Goal: Task Accomplishment & Management: Manage account settings

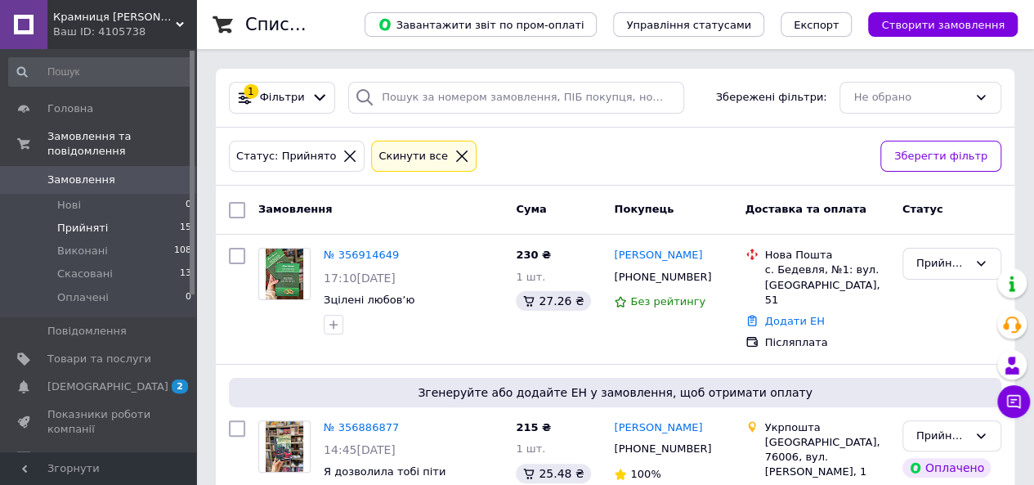
click at [370, 254] on link "№ 356914649" at bounding box center [361, 255] width 75 height 12
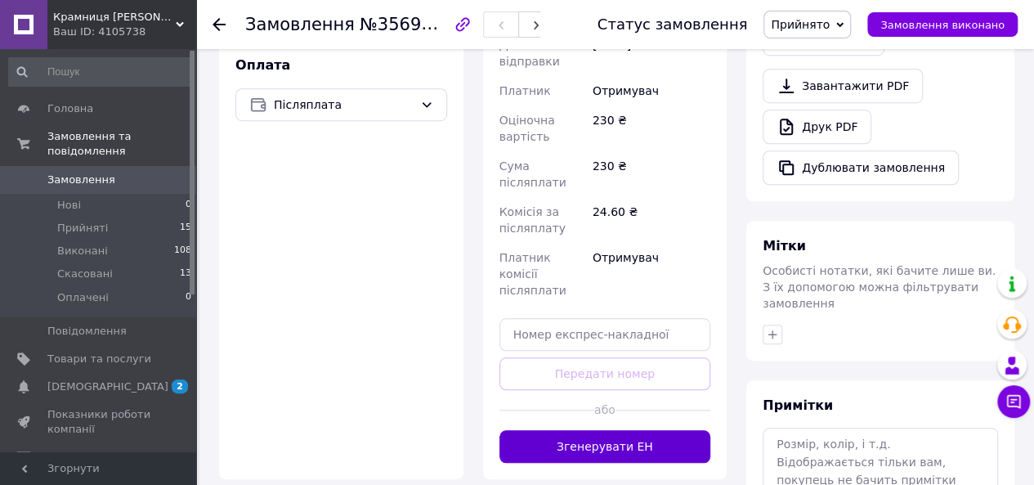
scroll to position [572, 0]
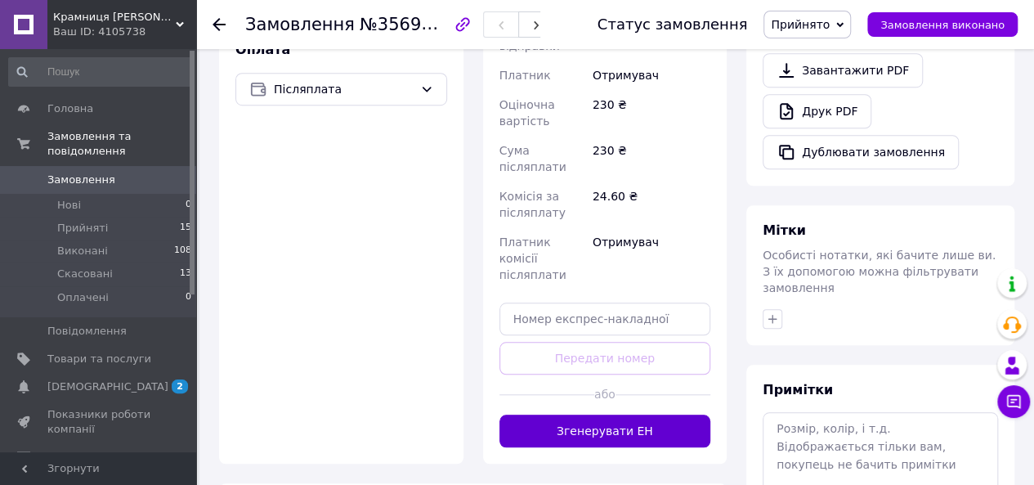
click at [611, 415] on button "Згенерувати ЕН" at bounding box center [606, 431] width 212 height 33
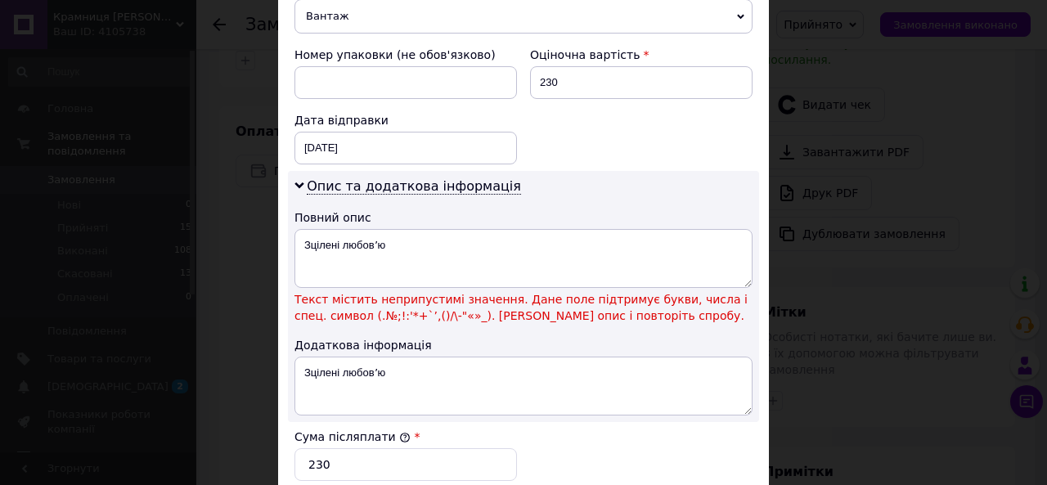
scroll to position [736, 0]
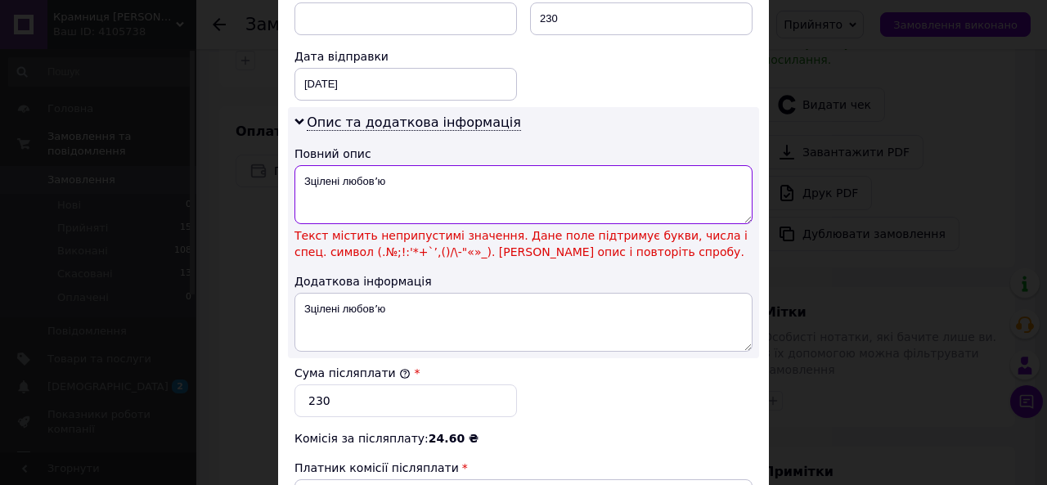
click at [374, 168] on textarea "Зцілені любовʼю" at bounding box center [523, 194] width 458 height 59
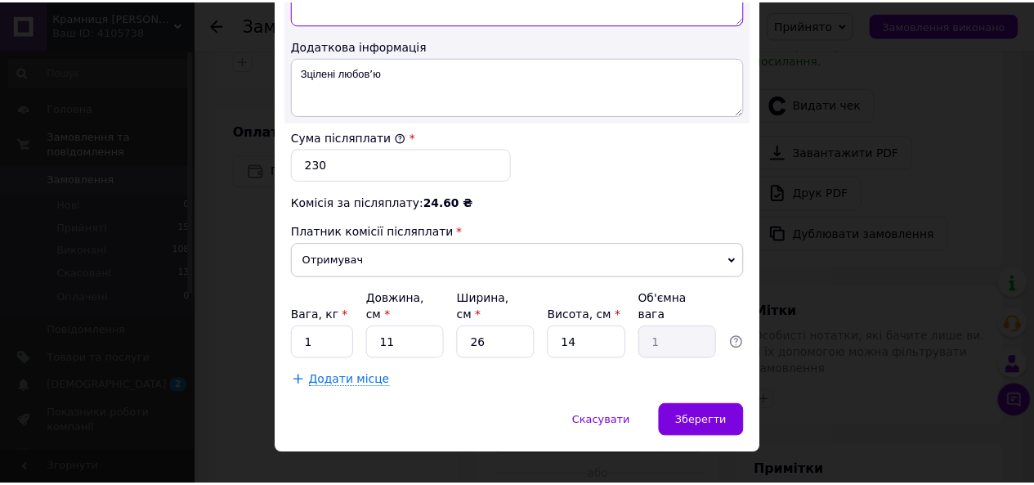
scroll to position [936, 0]
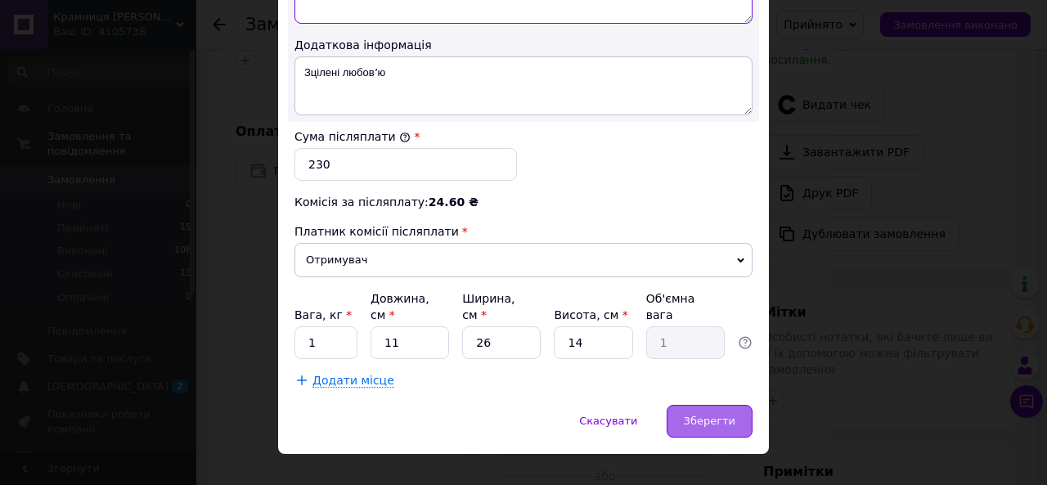
type textarea "Зцілені любовю"
click at [693, 415] on span "Зберегти" at bounding box center [710, 421] width 52 height 12
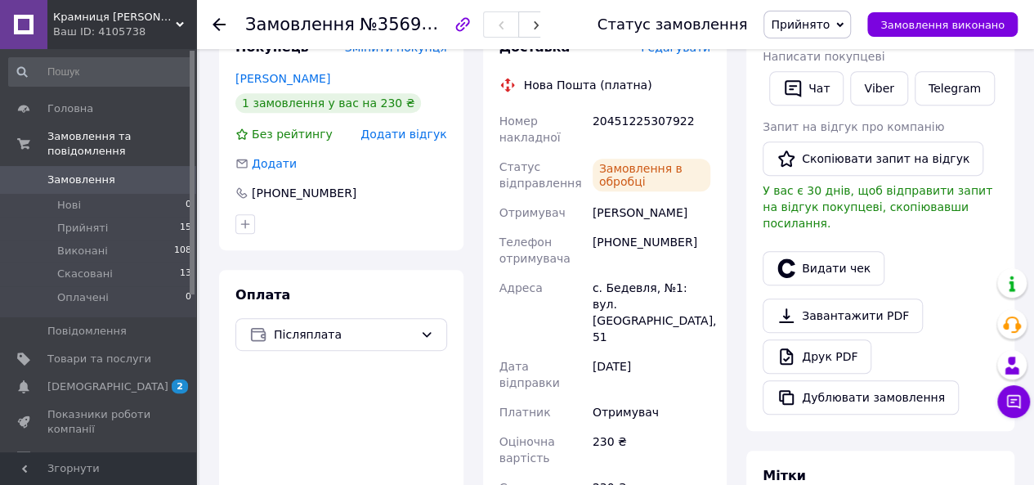
scroll to position [327, 0]
drag, startPoint x: 601, startPoint y: 118, endPoint x: 679, endPoint y: 122, distance: 77.8
click at [679, 122] on div "20451225307922" at bounding box center [652, 129] width 124 height 46
copy div "20451225307922"
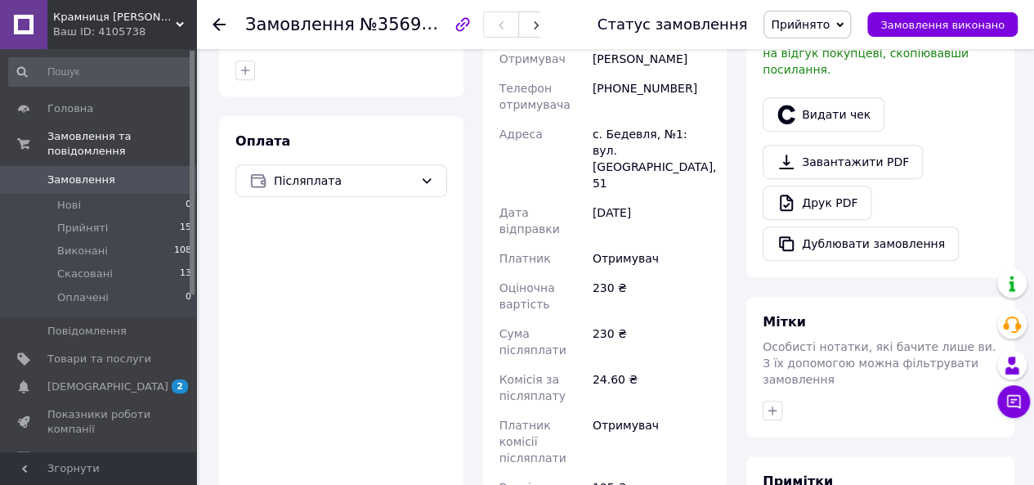
scroll to position [572, 0]
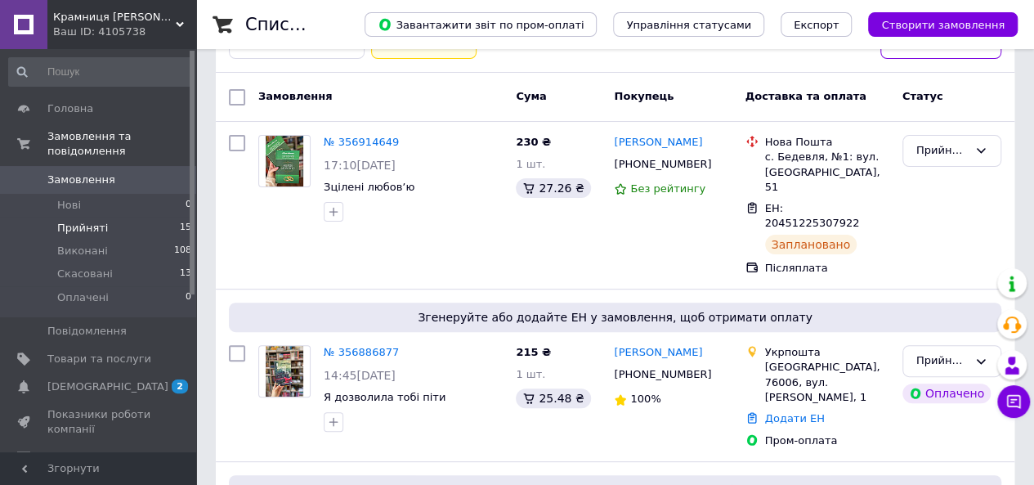
scroll to position [164, 0]
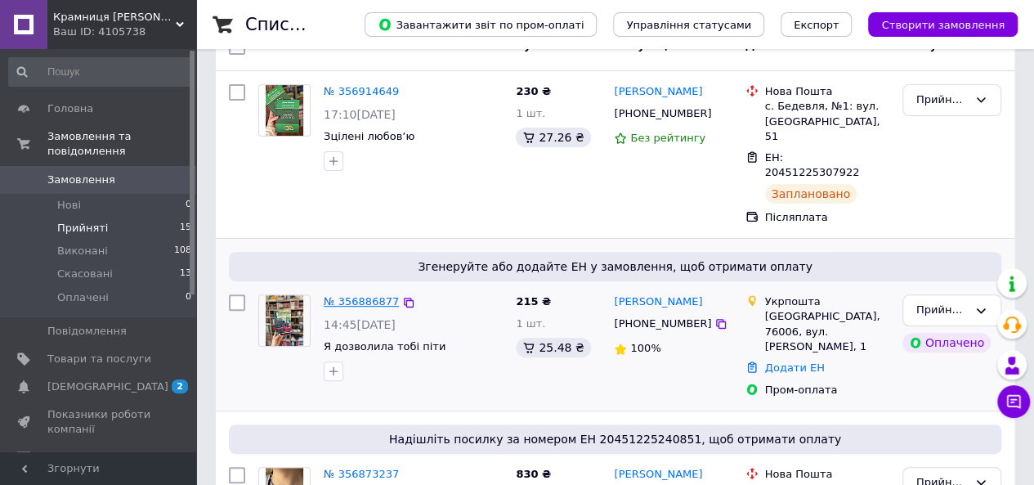
click at [365, 295] on link "№ 356886877" at bounding box center [361, 301] width 75 height 12
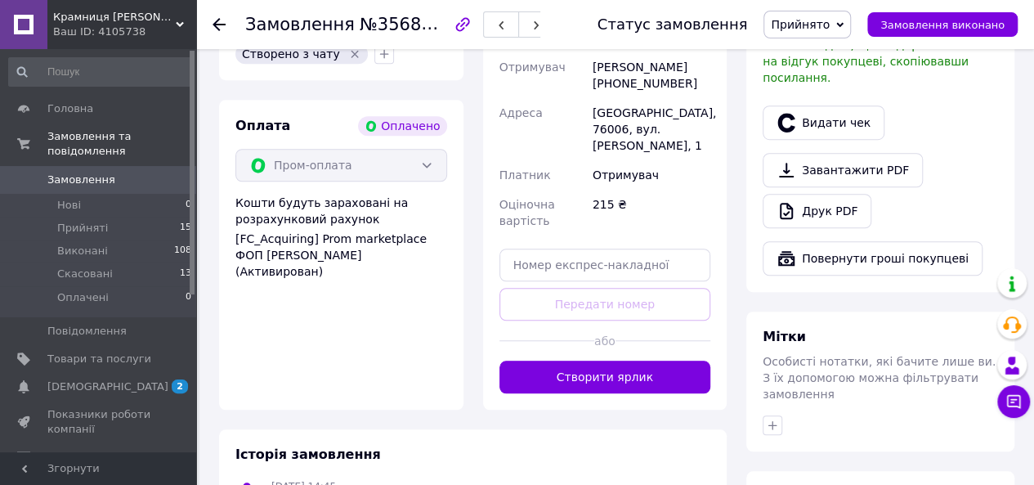
scroll to position [572, 0]
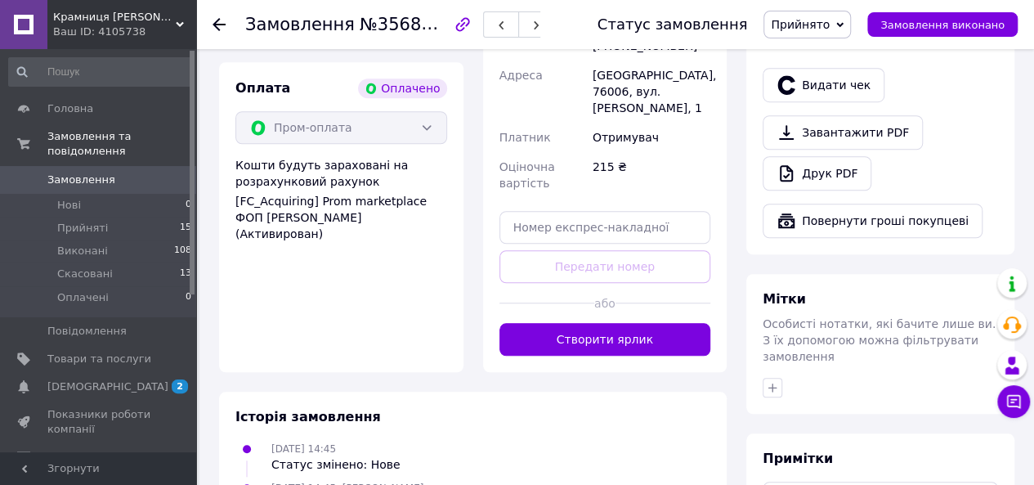
click at [596, 337] on button "Створити ярлик" at bounding box center [606, 339] width 212 height 33
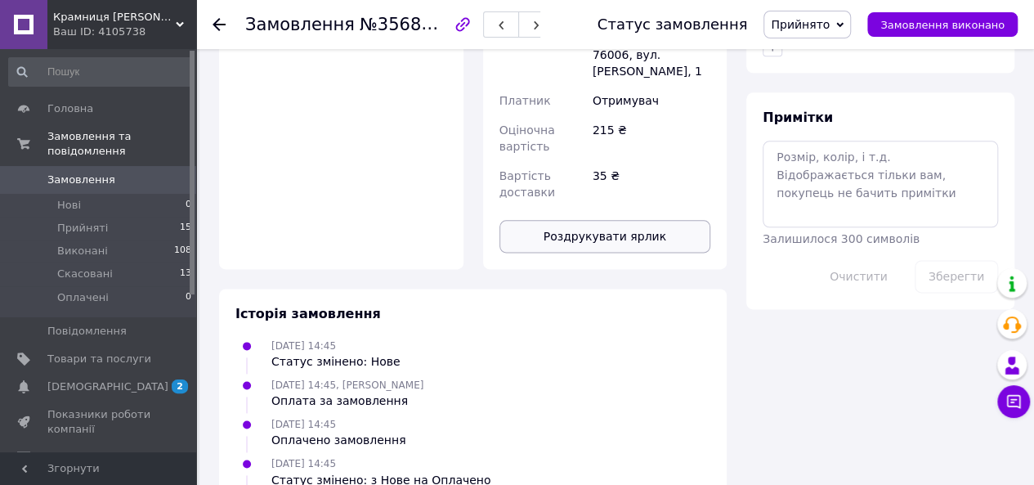
scroll to position [960, 0]
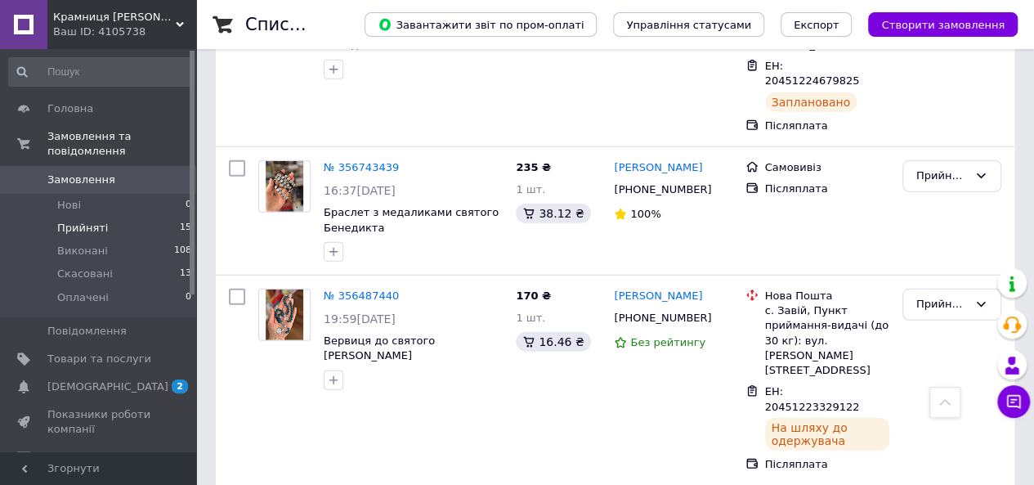
scroll to position [2265, 0]
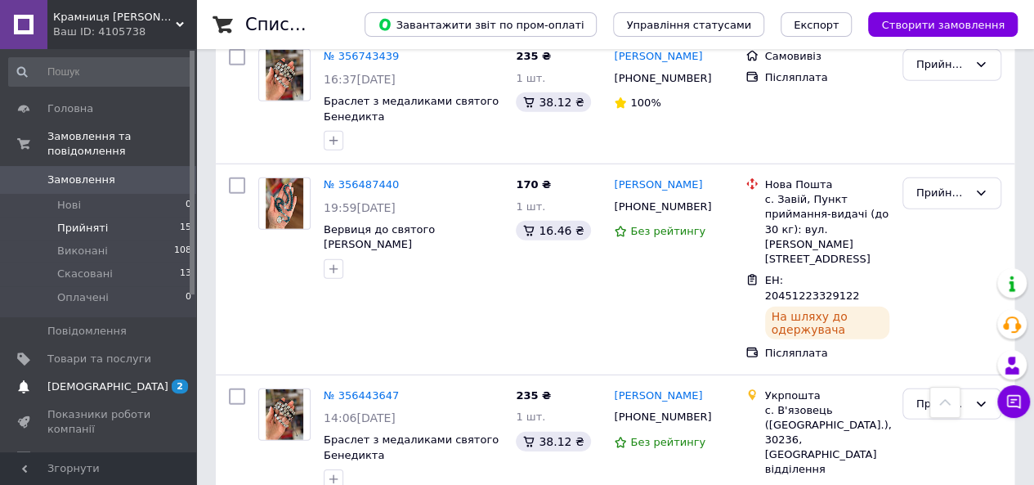
click at [146, 379] on span "[DEMOGRAPHIC_DATA]" at bounding box center [99, 386] width 104 height 15
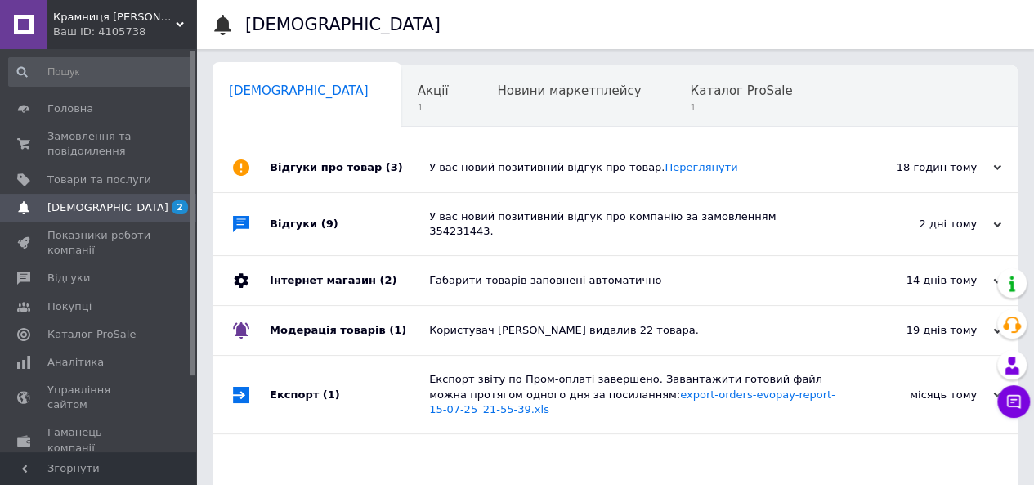
scroll to position [0, 5]
click at [397, 92] on div "Акції 1" at bounding box center [437, 97] width 80 height 62
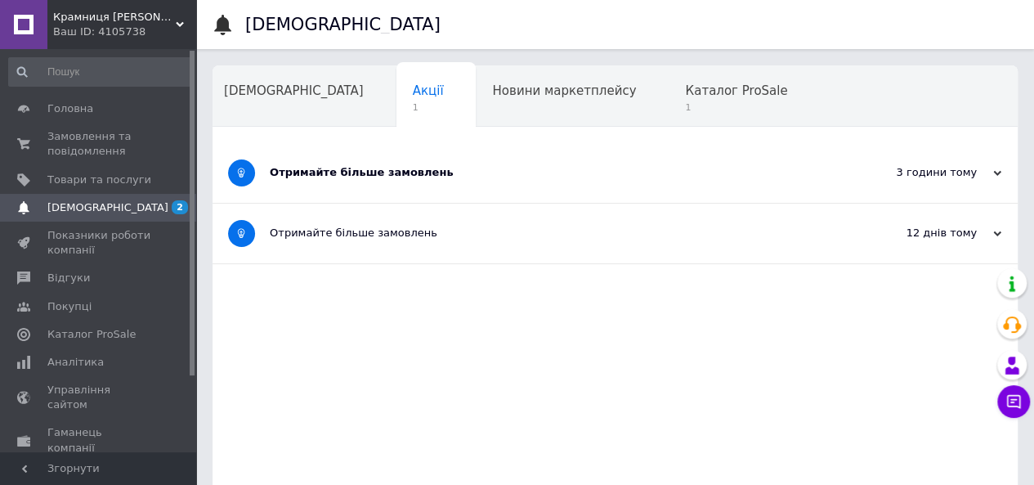
click at [587, 188] on div "Отримайте більше замовлень" at bounding box center [554, 173] width 568 height 60
click at [980, 177] on div "3 години тому" at bounding box center [920, 172] width 164 height 15
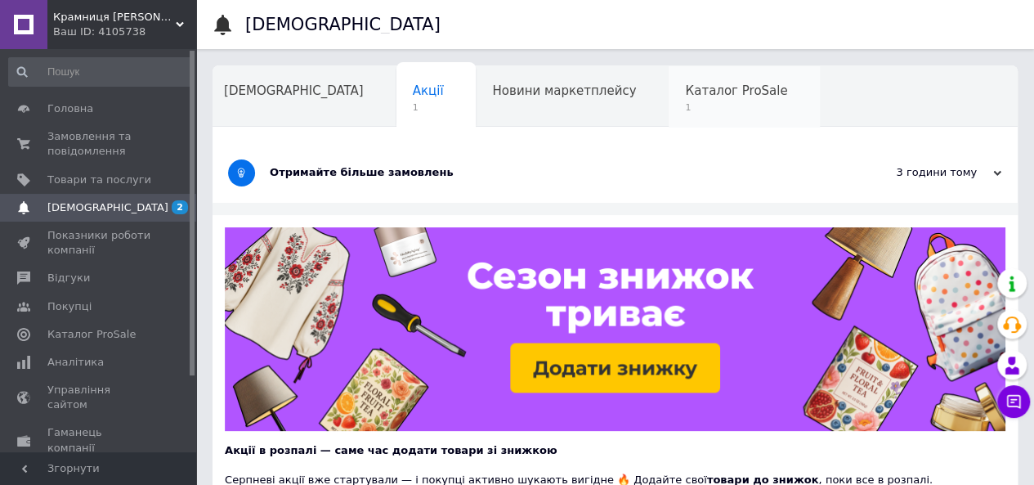
click at [685, 91] on span "Каталог ProSale" at bounding box center [736, 90] width 102 height 15
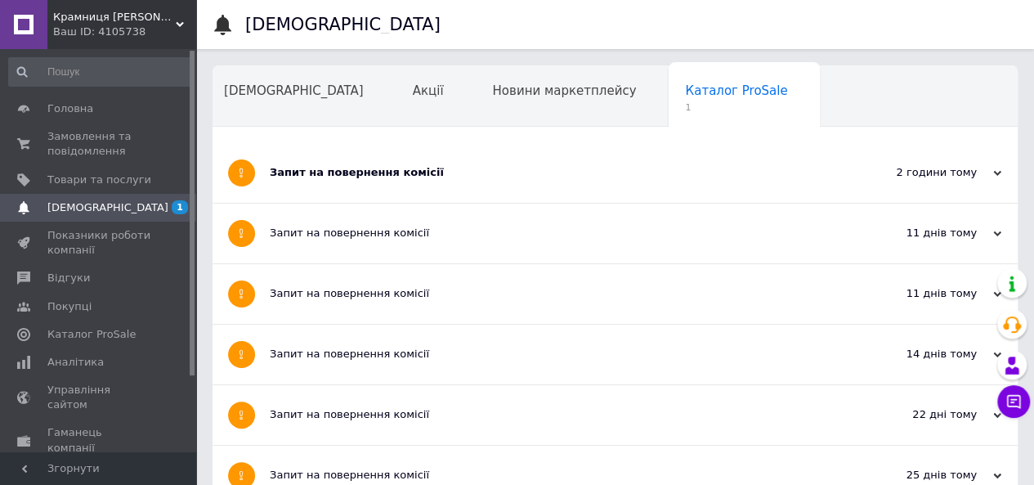
click at [898, 174] on div "2 години тому" at bounding box center [920, 172] width 164 height 15
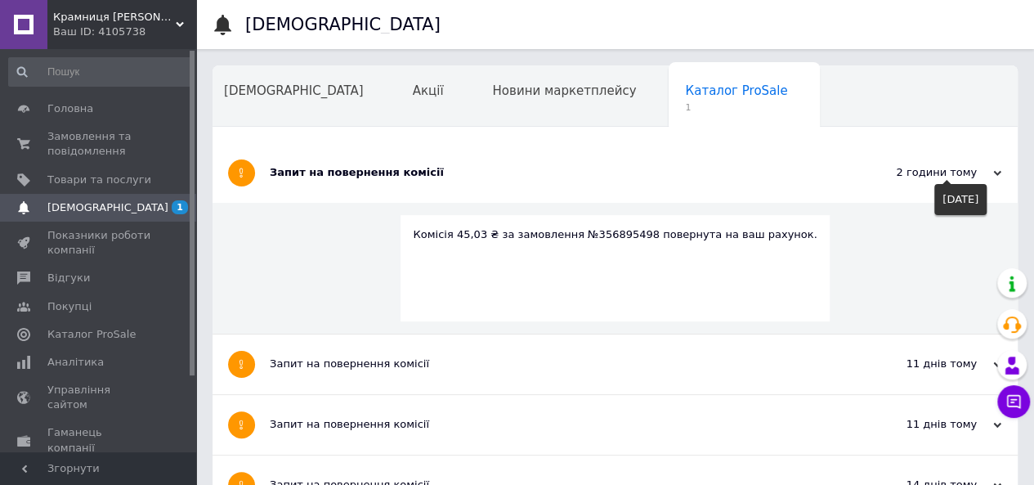
click at [893, 169] on div "2 години тому" at bounding box center [920, 172] width 164 height 15
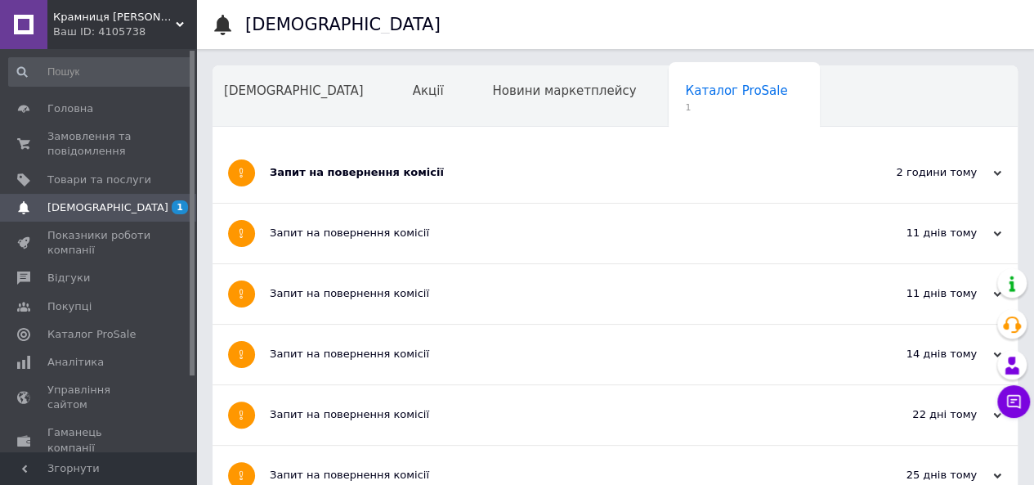
click at [92, 208] on span "[DEMOGRAPHIC_DATA]" at bounding box center [107, 207] width 121 height 15
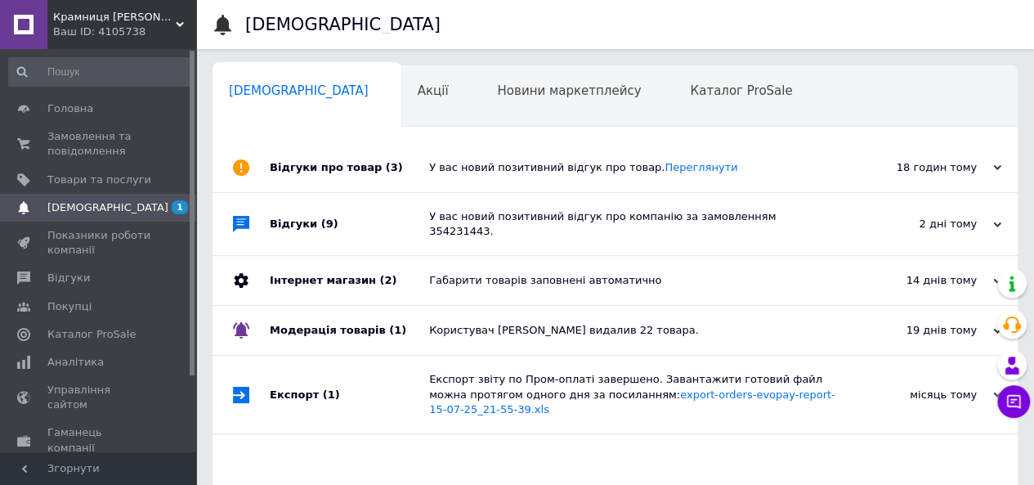
scroll to position [0, 5]
click at [83, 176] on span "Товари та послуги" at bounding box center [99, 180] width 104 height 15
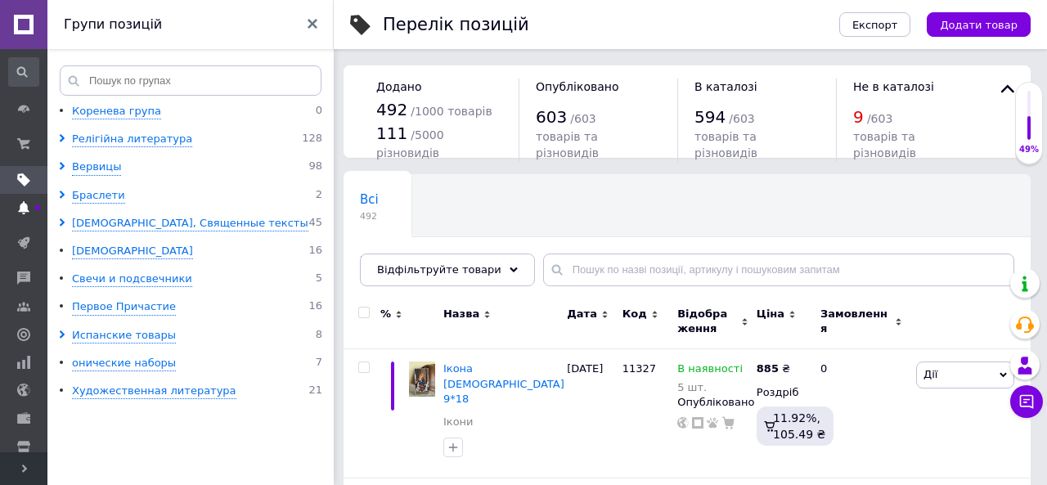
click at [34, 208] on span at bounding box center [23, 207] width 47 height 15
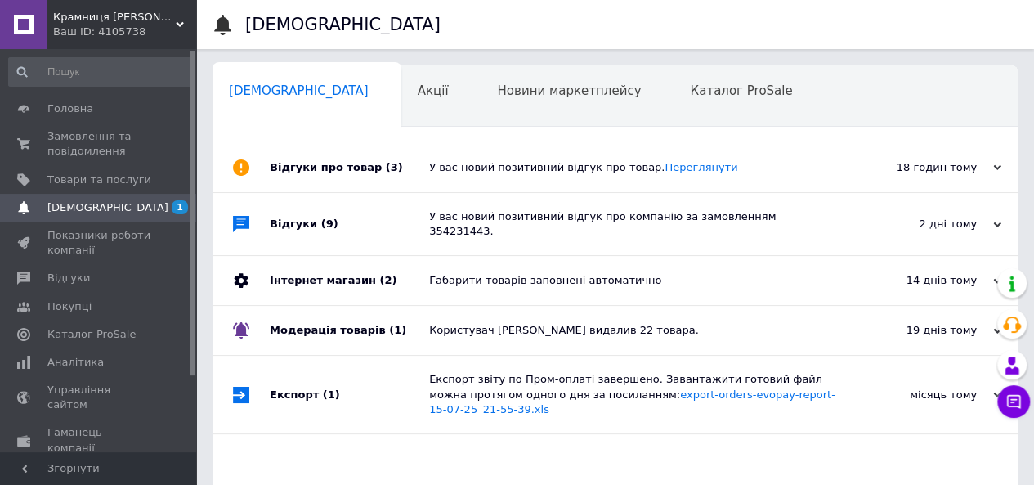
scroll to position [0, 5]
click at [51, 177] on span "Товари та послуги" at bounding box center [99, 180] width 104 height 15
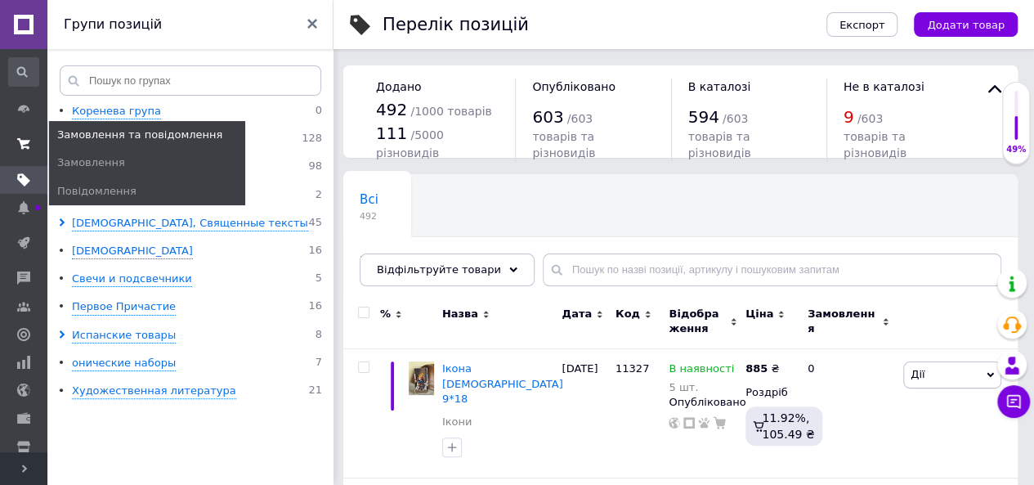
click at [13, 143] on span at bounding box center [23, 143] width 47 height 29
